Goal: Task Accomplishment & Management: Complete application form

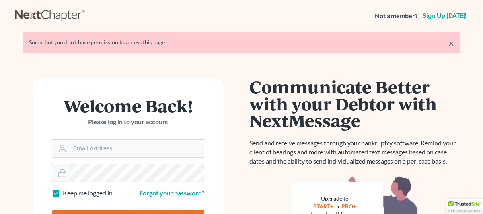
type input "[PERSON_NAME][EMAIL_ADDRESS][DOMAIN_NAME]"
type input "Thinking..."
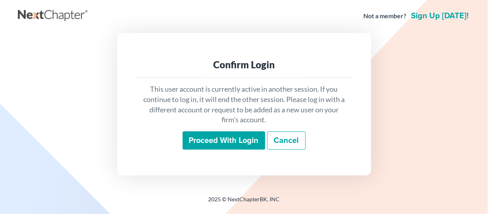
click at [222, 139] on input "Proceed with login" at bounding box center [224, 141] width 83 height 18
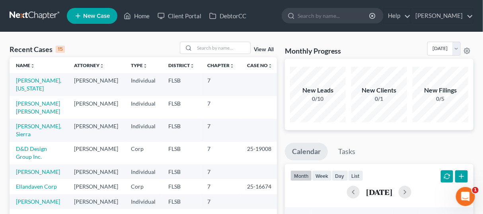
click at [109, 15] on span "New Case" at bounding box center [96, 16] width 27 height 6
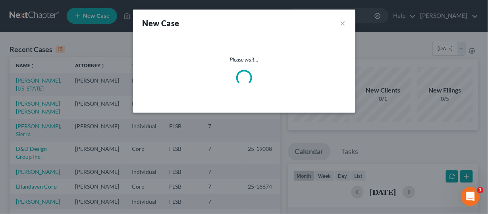
select select "17"
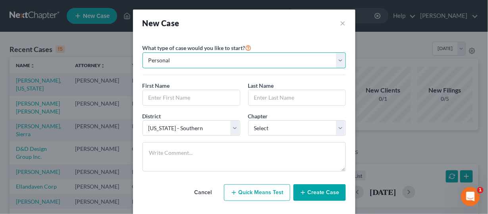
click at [170, 59] on select "Personal Business" at bounding box center [244, 60] width 203 height 16
click at [143, 52] on select "Personal Business" at bounding box center [244, 60] width 203 height 16
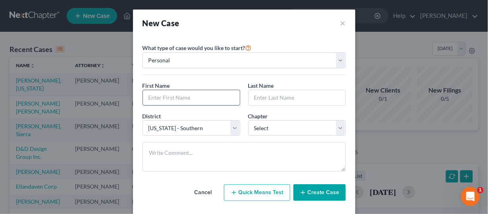
click at [175, 97] on input "text" at bounding box center [191, 97] width 97 height 15
type input "Joonas"
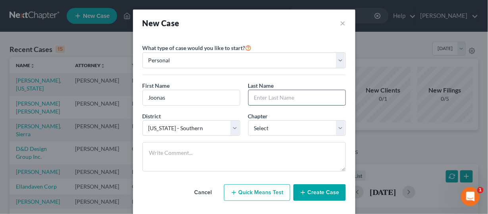
click at [253, 95] on input "text" at bounding box center [297, 97] width 97 height 15
type input "Tuomela"
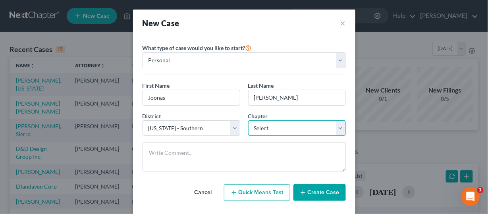
click at [335, 124] on select "Select 7 11 12 13" at bounding box center [297, 128] width 98 height 16
select select "0"
click at [248, 120] on select "Select 7 11 12 13" at bounding box center [297, 128] width 98 height 16
click at [315, 192] on button "Create Case" at bounding box center [320, 192] width 52 height 17
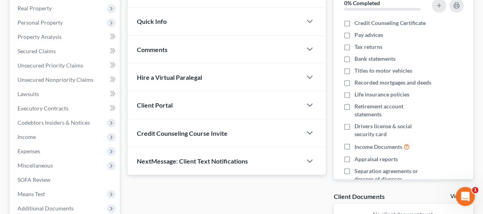
scroll to position [123, 0]
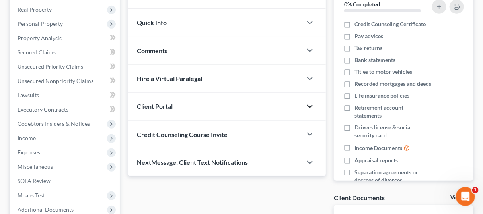
click at [306, 104] on icon "button" at bounding box center [310, 107] width 10 height 10
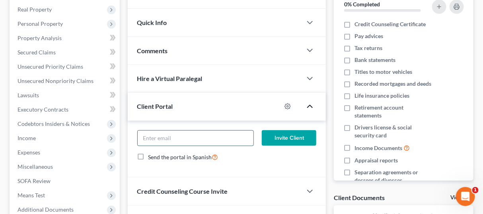
click at [217, 139] on input "email" at bounding box center [196, 138] width 116 height 15
type input "joonast@teakdeckcompany.com"
click at [280, 134] on button "Invite Client" at bounding box center [289, 138] width 54 height 16
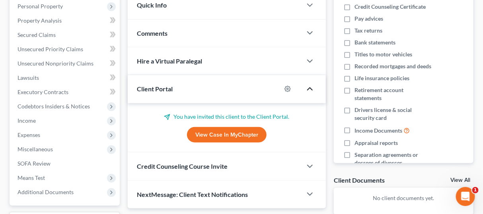
scroll to position [150, 0]
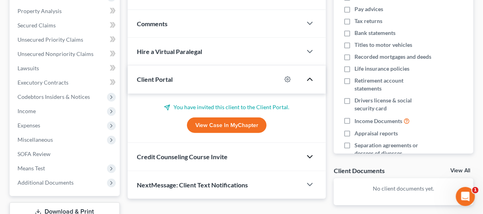
click at [308, 154] on icon "button" at bounding box center [310, 157] width 10 height 10
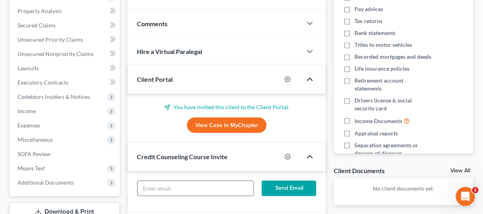
click at [201, 185] on input "text" at bounding box center [196, 188] width 116 height 15
type input "joonast@teakdeckcompany.com"
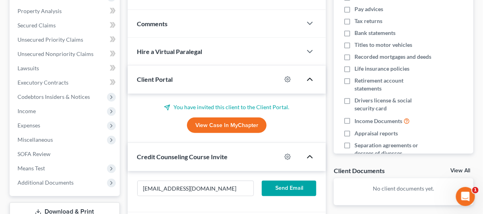
click at [286, 186] on button "Send Email" at bounding box center [289, 189] width 54 height 16
